Goal: Task Accomplishment & Management: Use online tool/utility

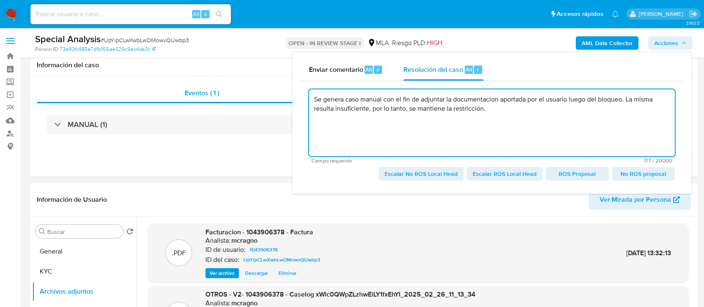
select select "10"
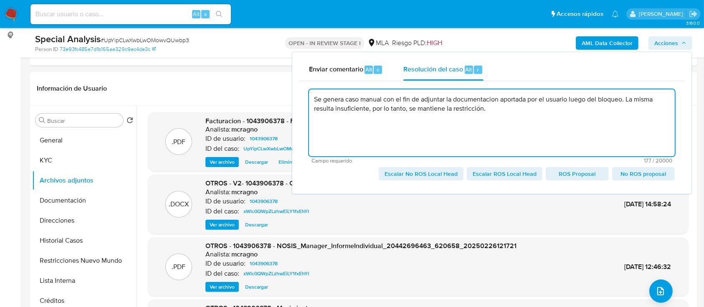
click at [440, 178] on span "Escalar No ROS Local Head" at bounding box center [421, 174] width 73 height 12
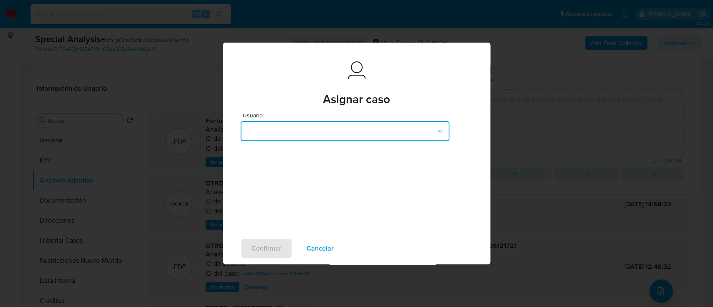
click at [396, 132] on button "button" at bounding box center [345, 131] width 209 height 20
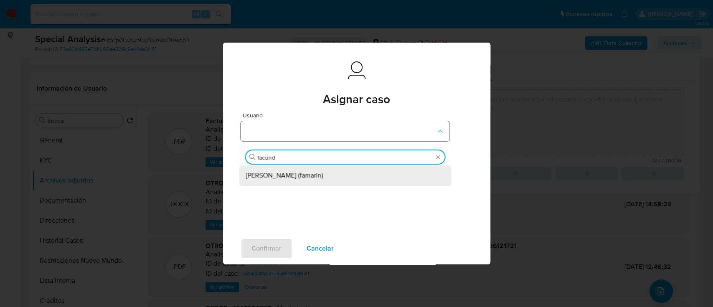
type input "facundo"
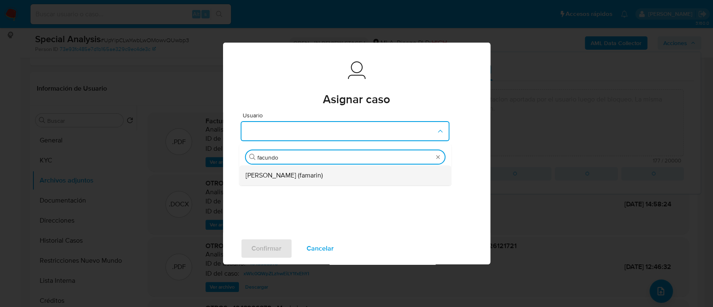
click at [323, 173] on div "Facundo Marin (famarin)" at bounding box center [343, 175] width 194 height 20
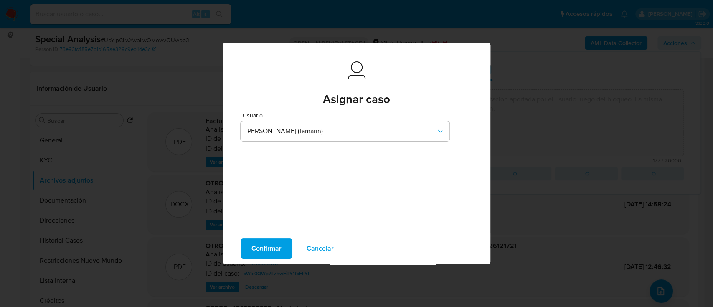
click at [252, 249] on span "Confirmar" at bounding box center [266, 248] width 30 height 18
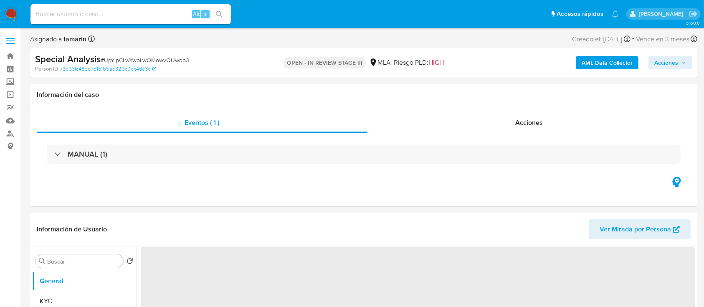
select select "10"
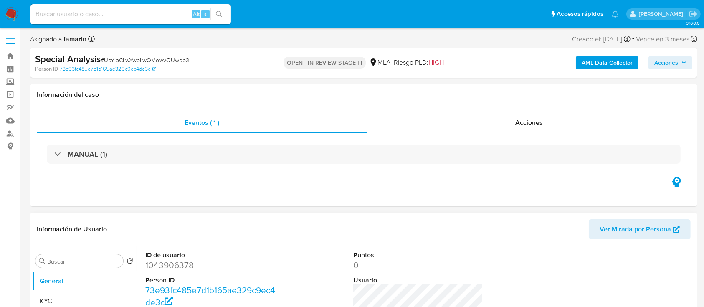
click at [177, 272] on dl "ID de usuario 1043906378 Person ID 73e93fc485e7d1b165ae329c9ec4de3c Fecha de Re…" at bounding box center [210, 305] width 130 height 108
click at [177, 266] on dd "1043906378" at bounding box center [210, 265] width 130 height 12
copy dd "1043906378"
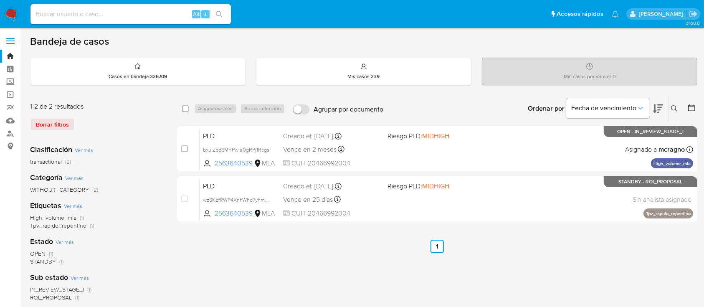
click at [673, 107] on icon at bounding box center [674, 108] width 7 height 7
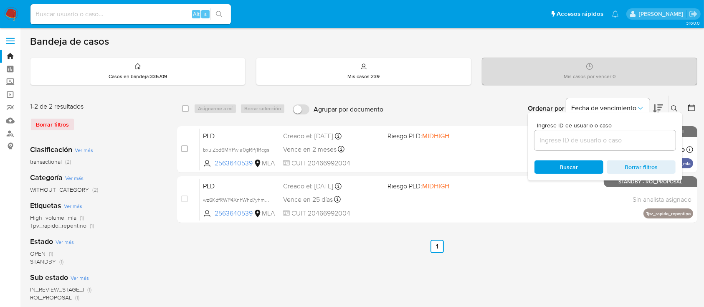
drag, startPoint x: 635, startPoint y: 127, endPoint x: 633, endPoint y: 141, distance: 14.8
click at [634, 127] on span "Ingrese ID de usuario o caso" at bounding box center [607, 125] width 141 height 6
click at [634, 135] on input at bounding box center [605, 140] width 141 height 11
click at [633, 141] on input at bounding box center [605, 140] width 141 height 11
paste input "1043906378"
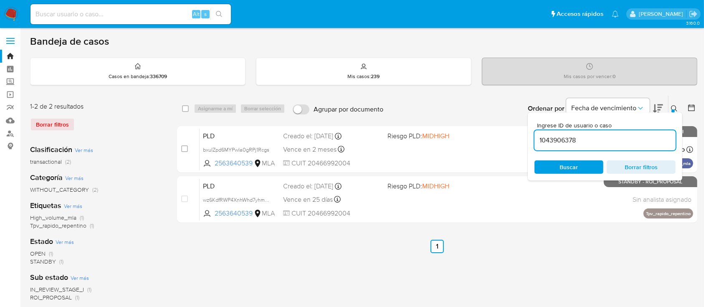
type input "1043906378"
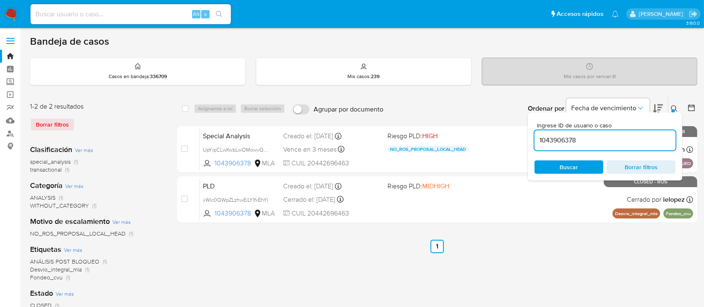
click at [672, 111] on div at bounding box center [673, 110] width 3 height 3
